Goal: Task Accomplishment & Management: Complete application form

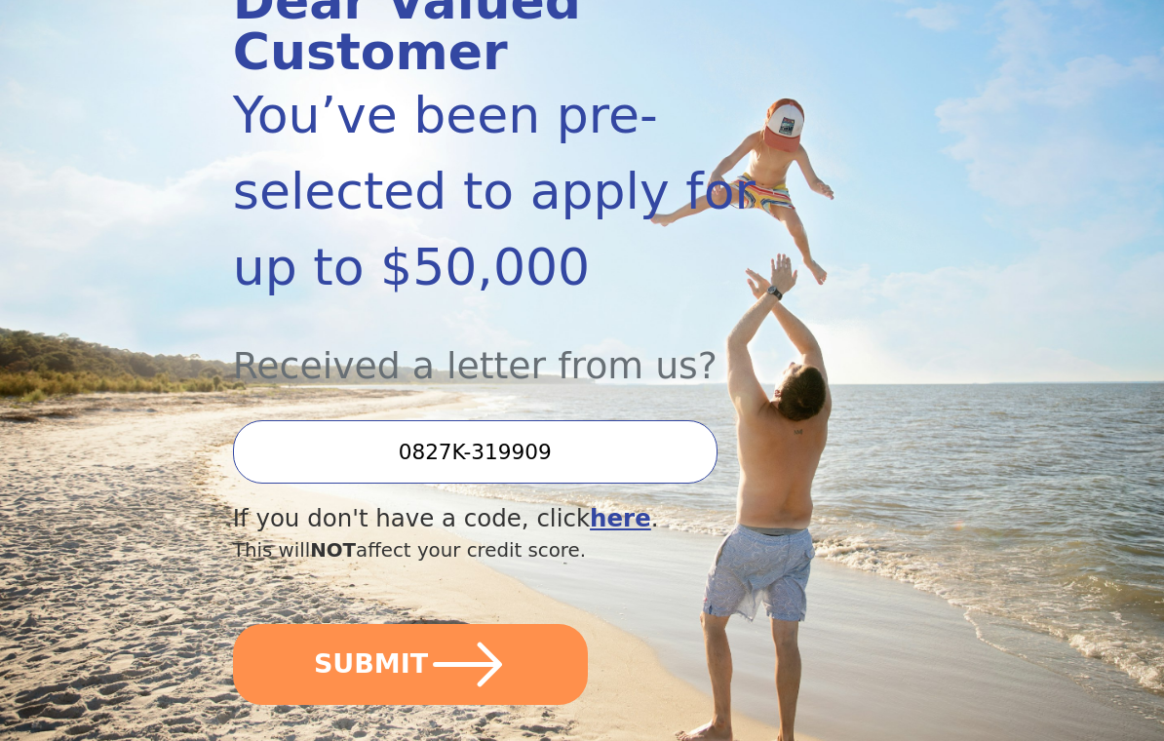
scroll to position [291, 0]
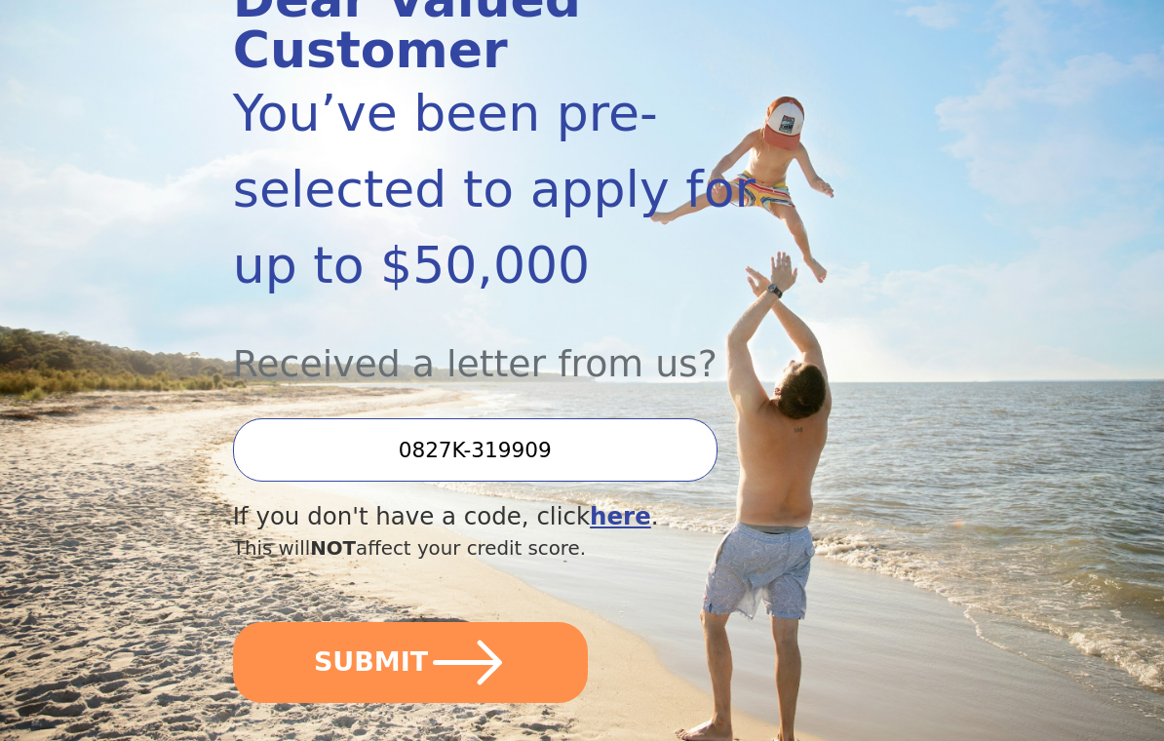
click at [299, 622] on button "SUBMIT" at bounding box center [411, 662] width 356 height 81
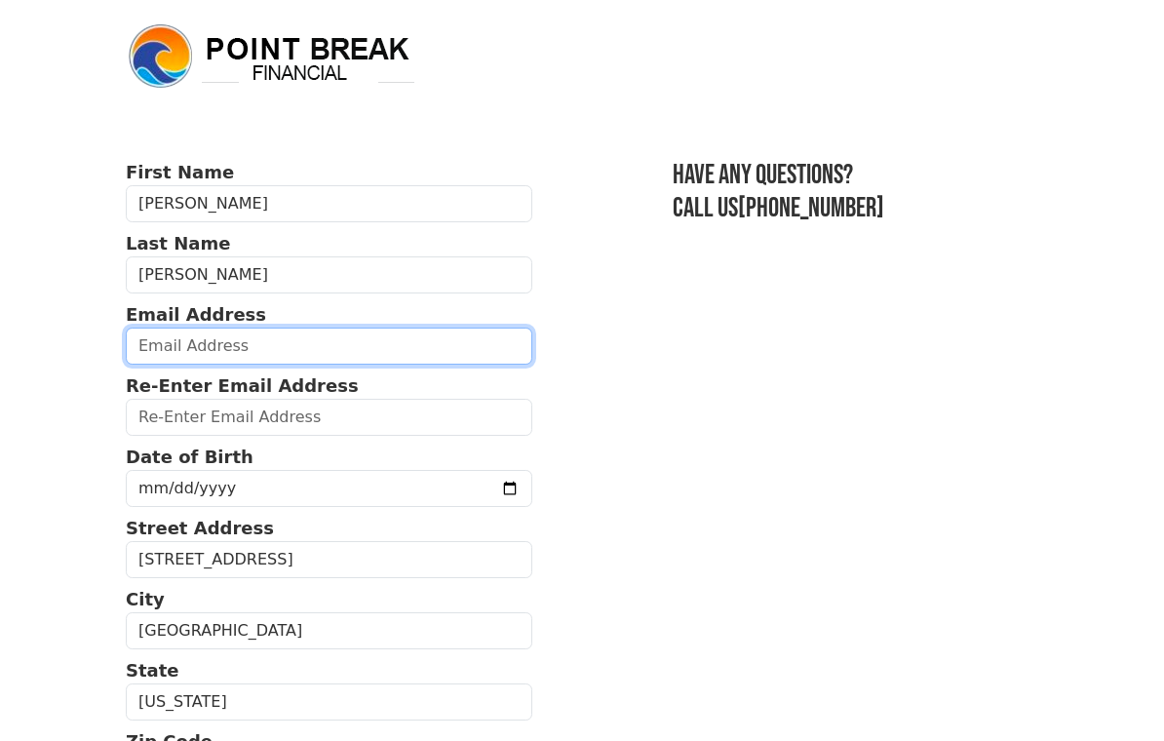
click at [160, 329] on input "email" at bounding box center [329, 345] width 406 height 37
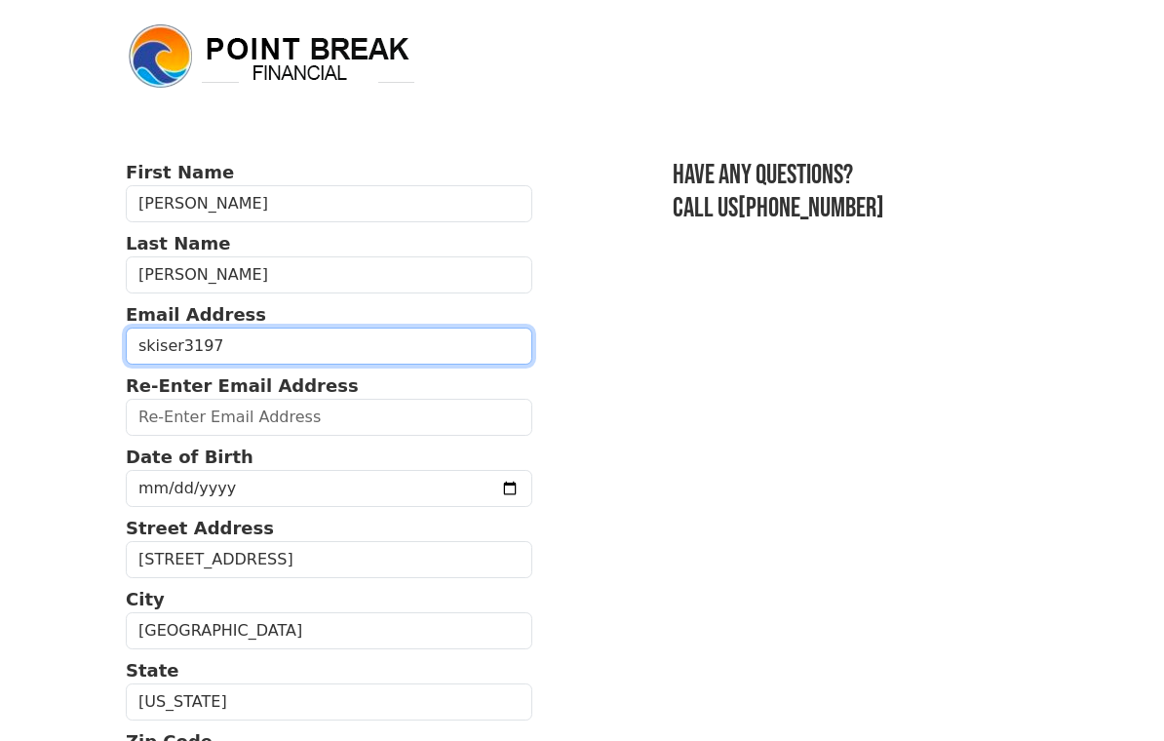
click at [353, 360] on input "skiser3197" at bounding box center [329, 345] width 406 height 37
type input "skiser3197@gmail.com"
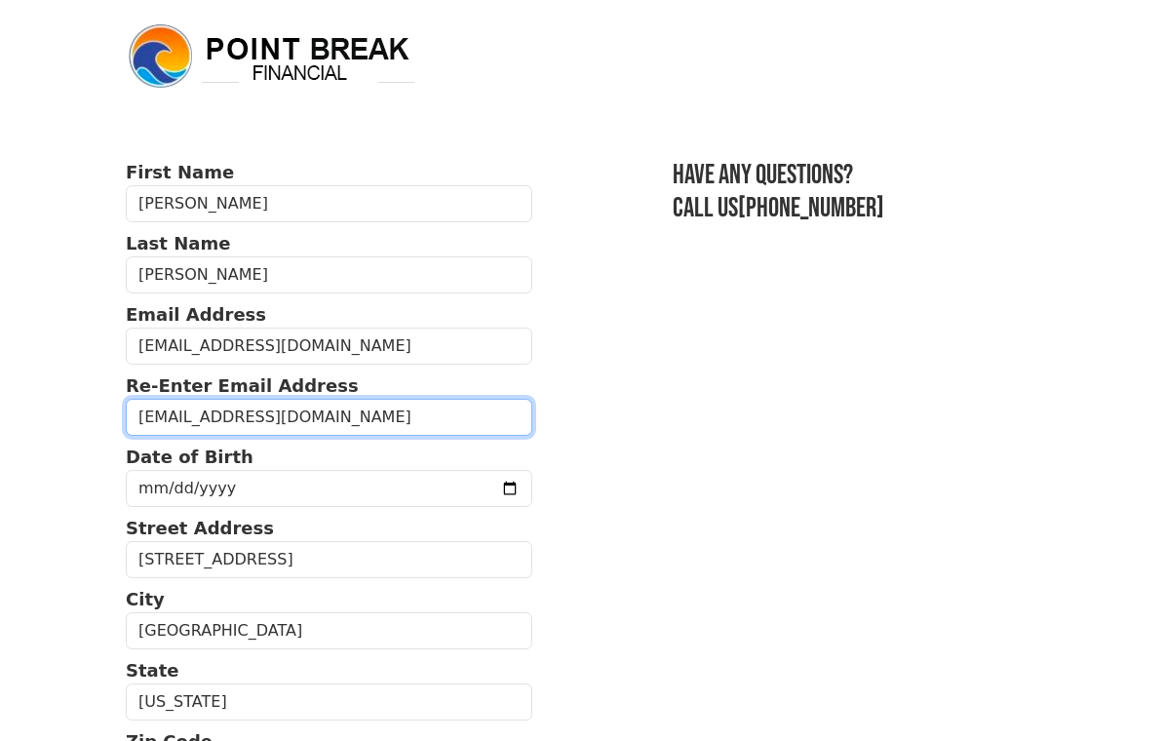
type input "skiser3197@gmail.com"
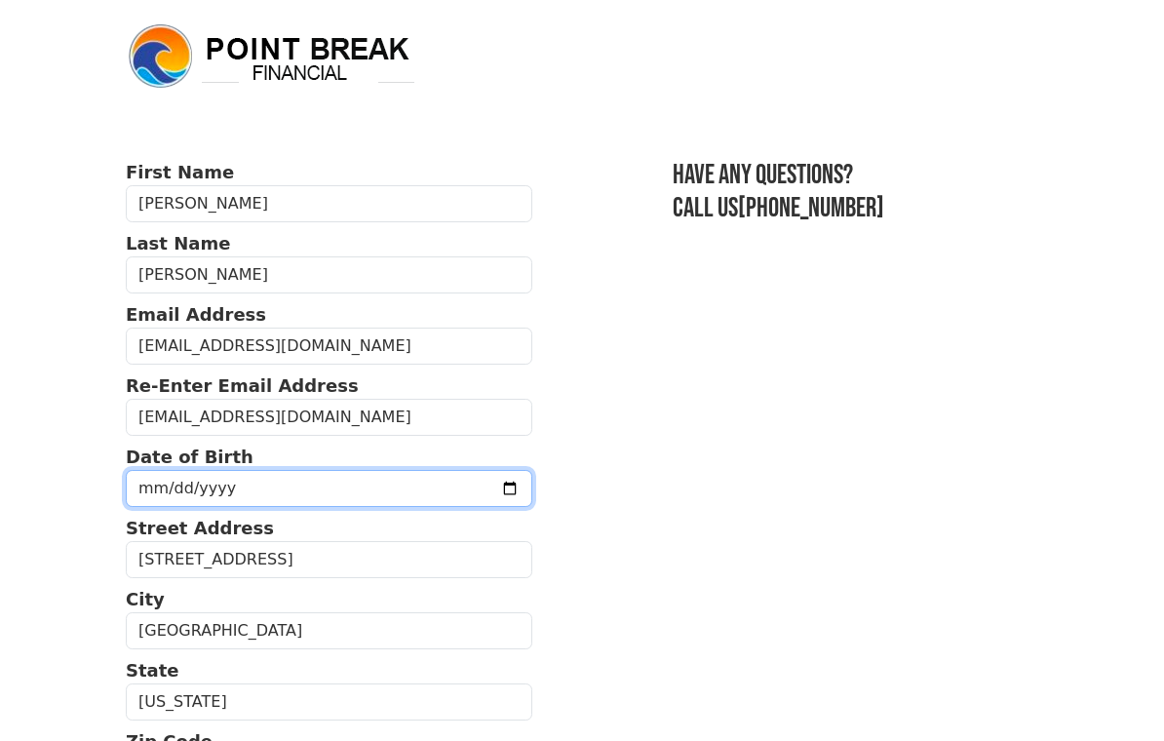
click at [147, 485] on input "1997-05-10" at bounding box center [329, 488] width 406 height 37
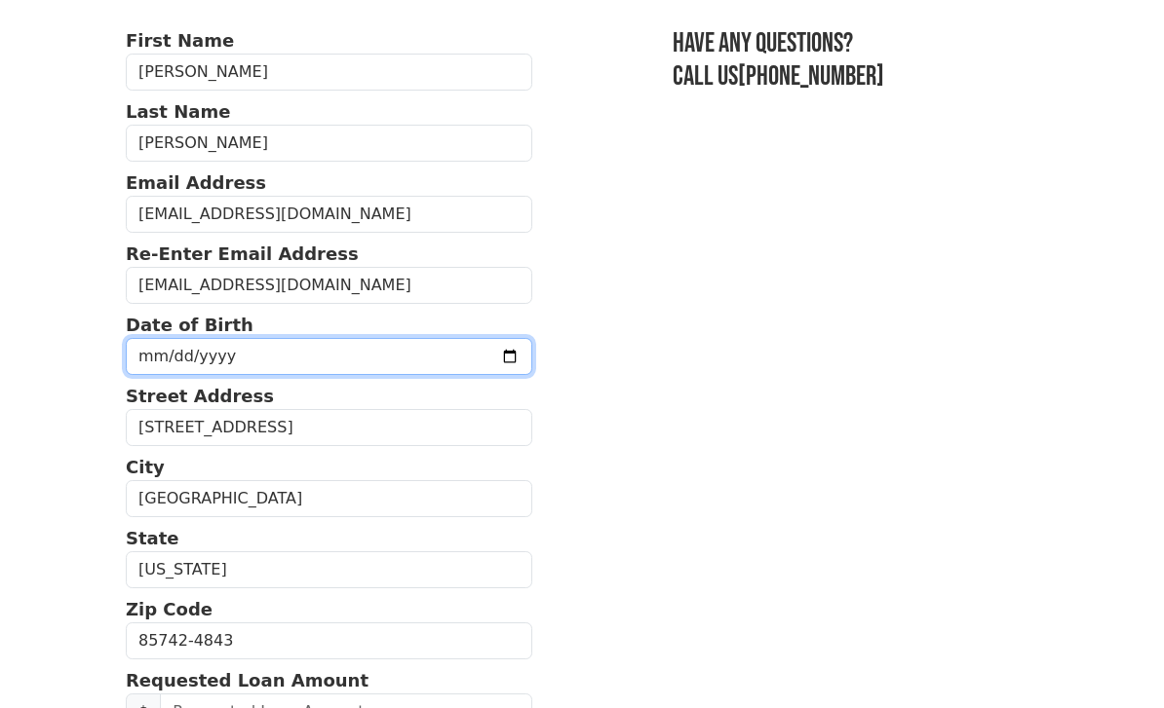
scroll to position [130, 0]
click at [447, 357] on input "1997-05-10" at bounding box center [329, 358] width 406 height 37
type input "1997-05-31"
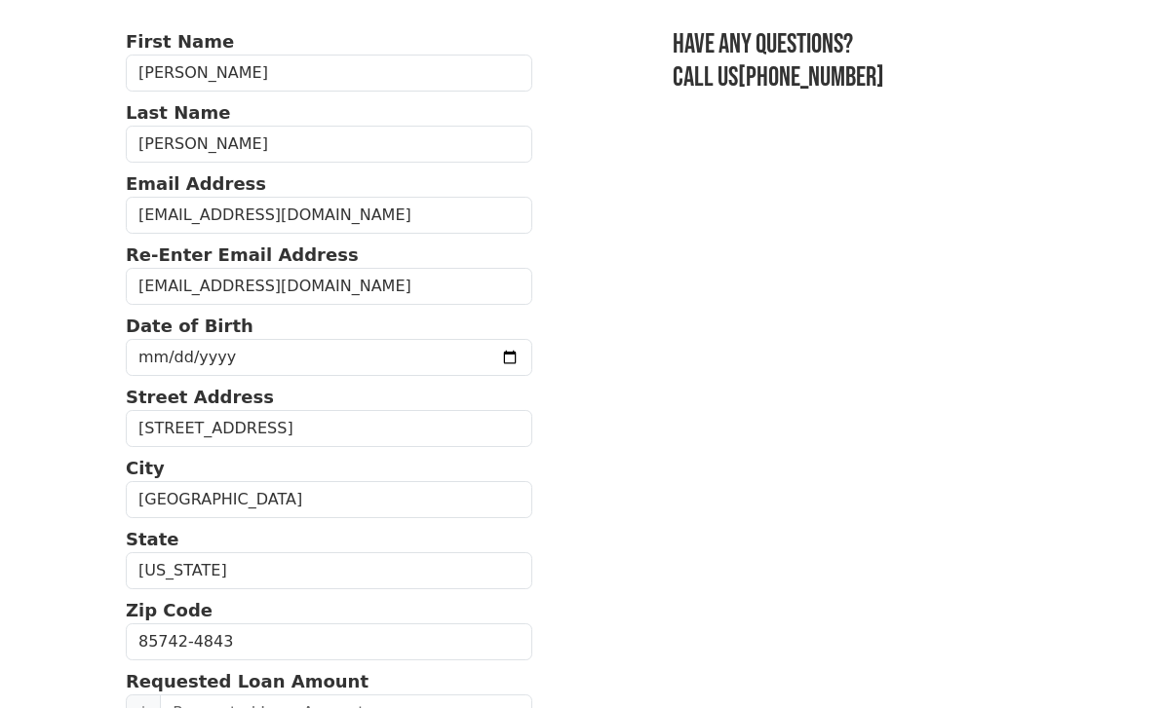
click at [690, 549] on section "First Name Samuel Last Name Kiser Email Address skiser3197@gmail.com Re-Enter E…" at bounding box center [582, 642] width 912 height 1229
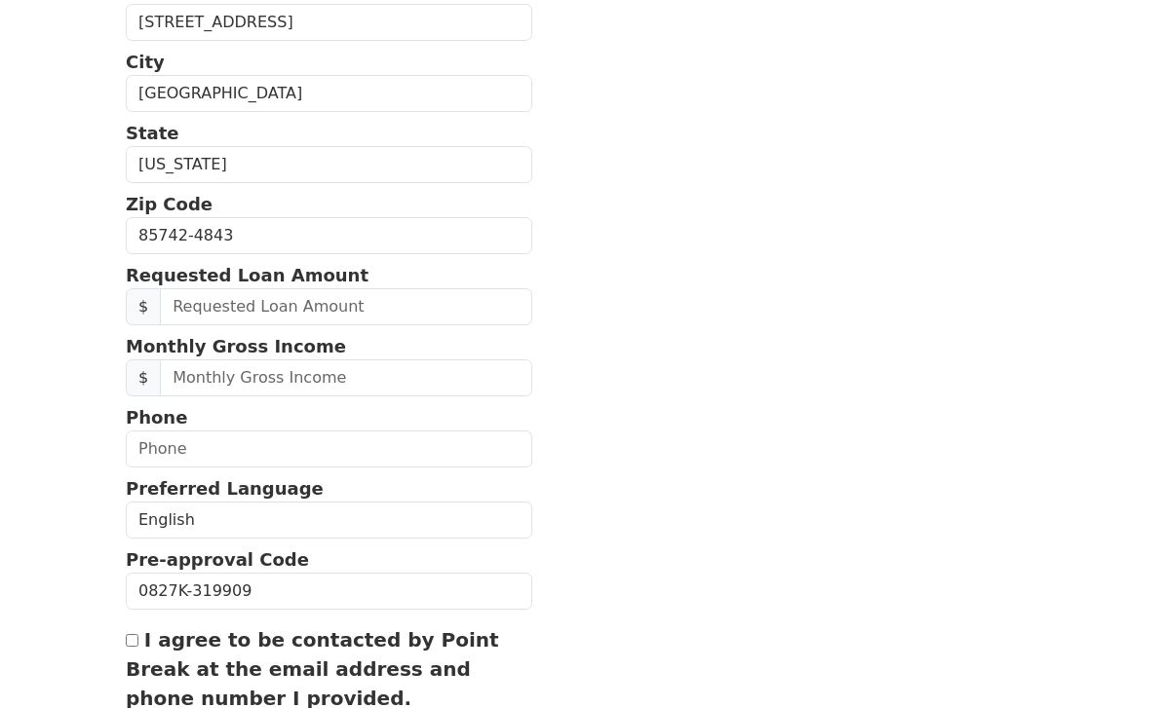
scroll to position [542, 0]
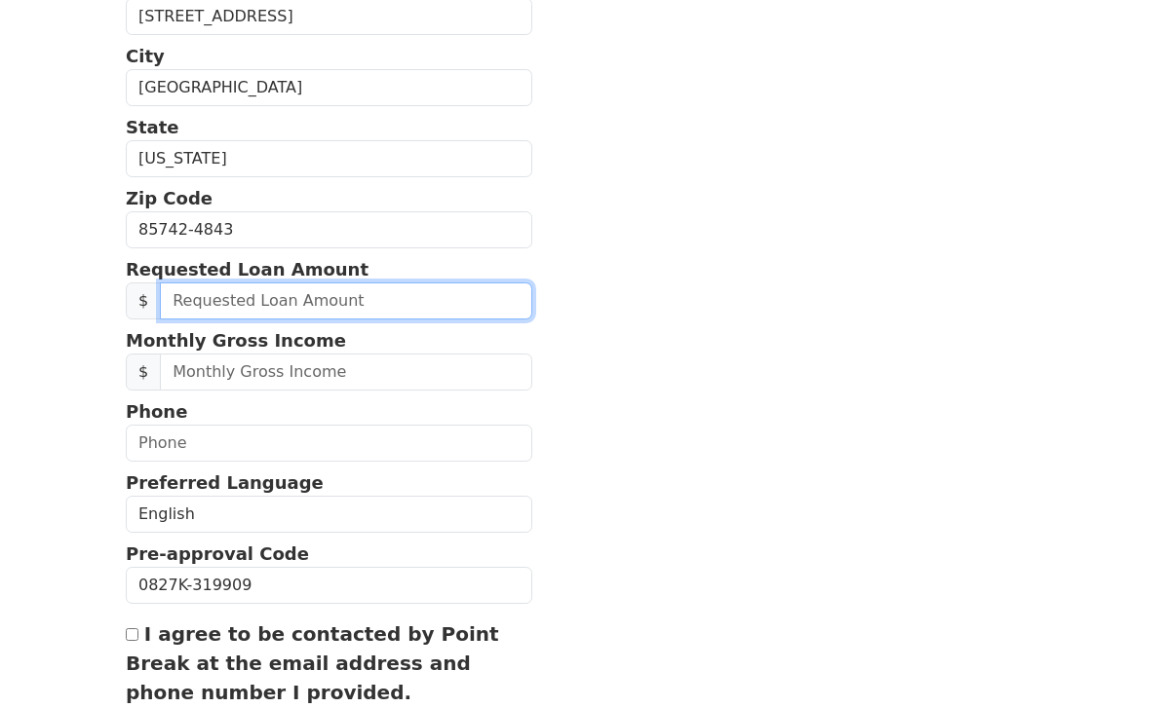
click at [374, 295] on input "text" at bounding box center [346, 301] width 372 height 37
type input "50,000.00"
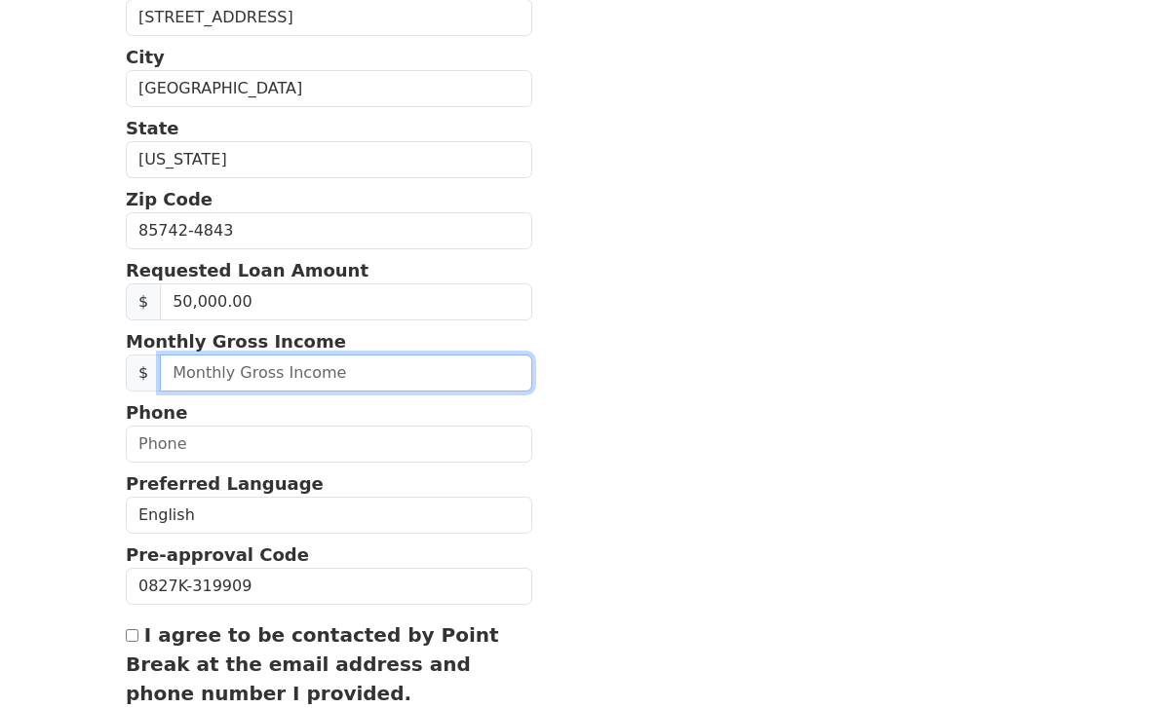
click at [389, 355] on input "text" at bounding box center [346, 373] width 372 height 37
type input "3,960.00"
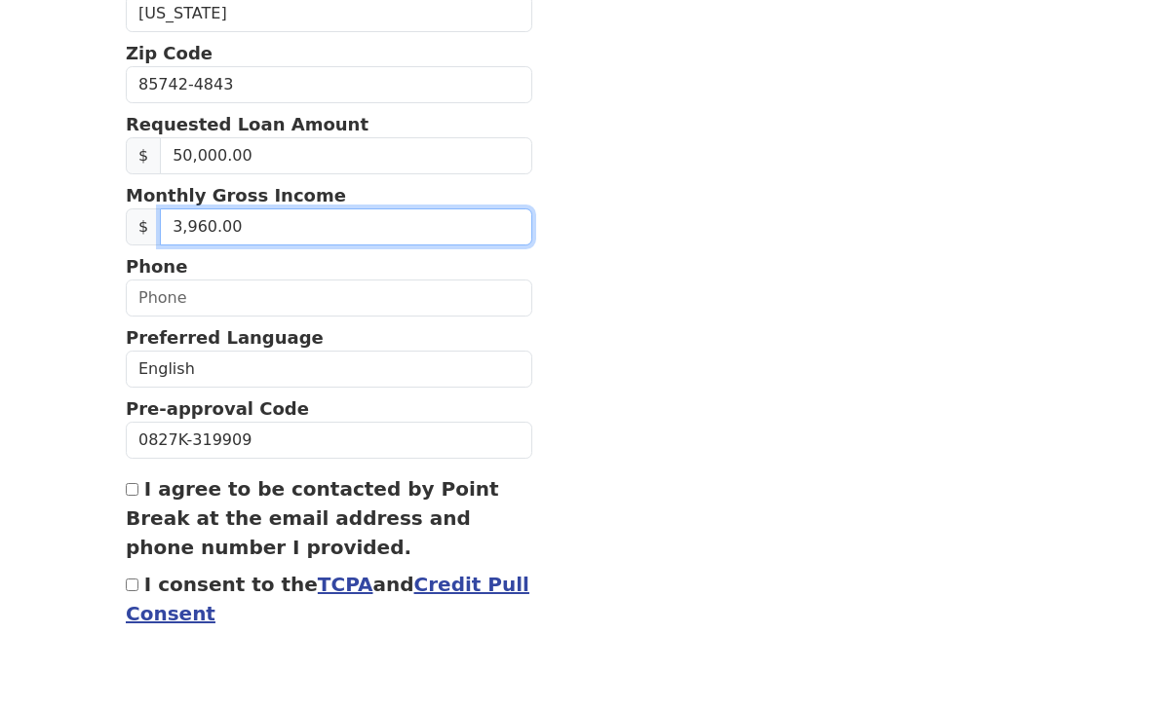
scroll to position [643, 0]
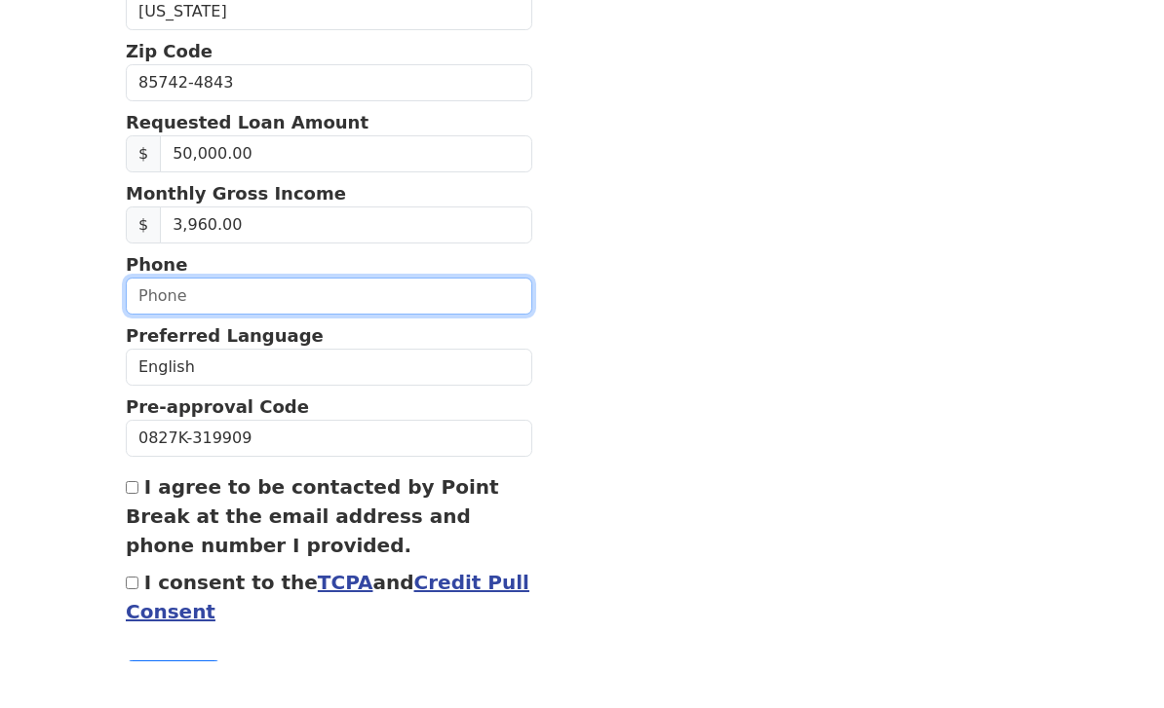
click at [315, 325] on input "text" at bounding box center [329, 343] width 406 height 37
type input "(520) 820-5808"
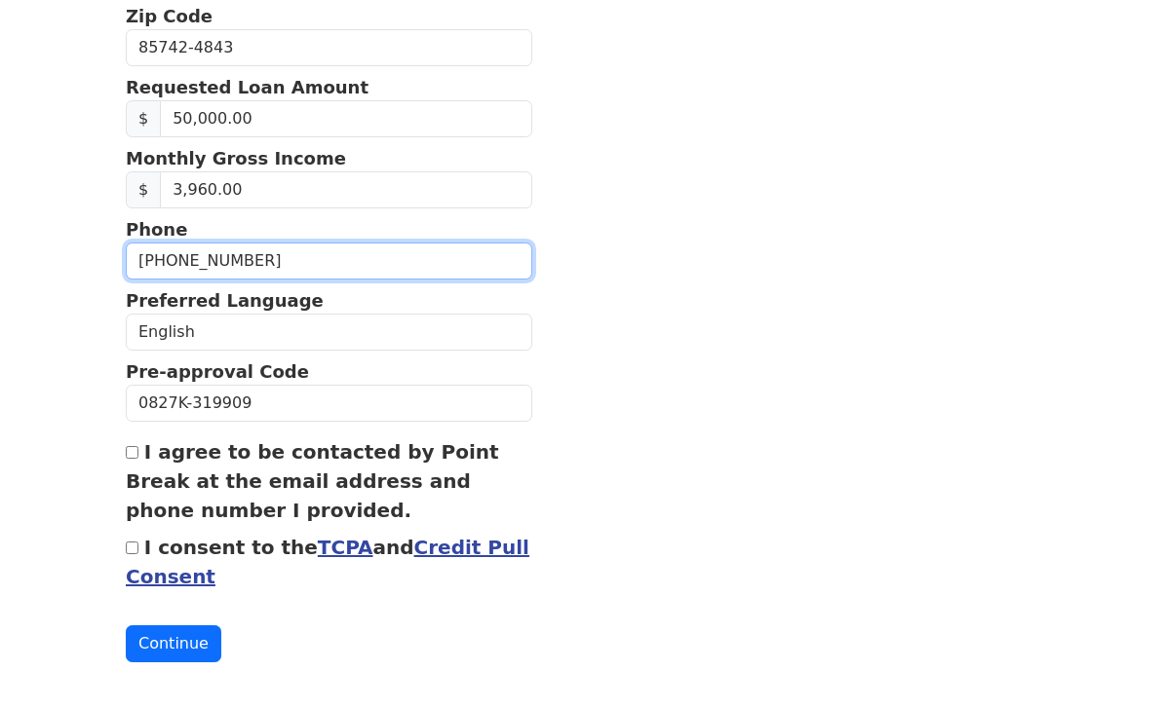
scroll to position [731, 0]
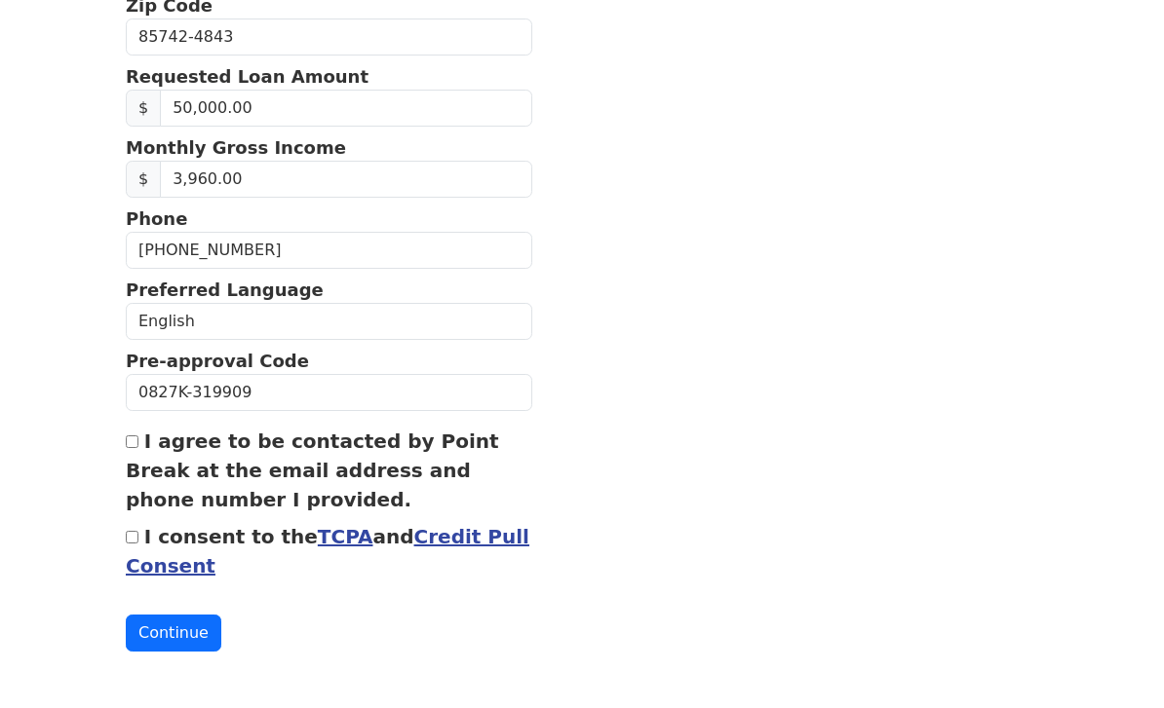
click at [131, 440] on input "I agree to be contacted by Point Break at the email address and phone number I …" at bounding box center [132, 446] width 13 height 13
checkbox input "true"
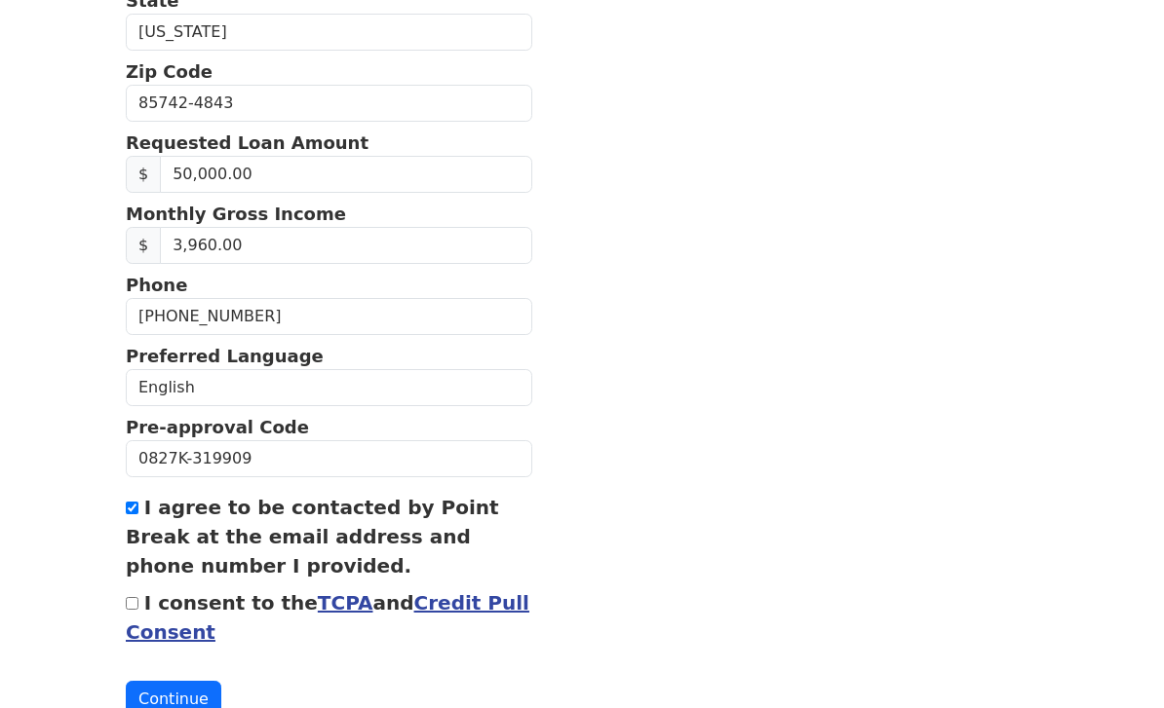
click at [136, 600] on input "I consent to the TCPA and Credit Pull Consent" at bounding box center [132, 603] width 13 height 13
checkbox input "true"
click at [196, 704] on button "Continue" at bounding box center [174, 699] width 96 height 37
